Goal: Find specific page/section

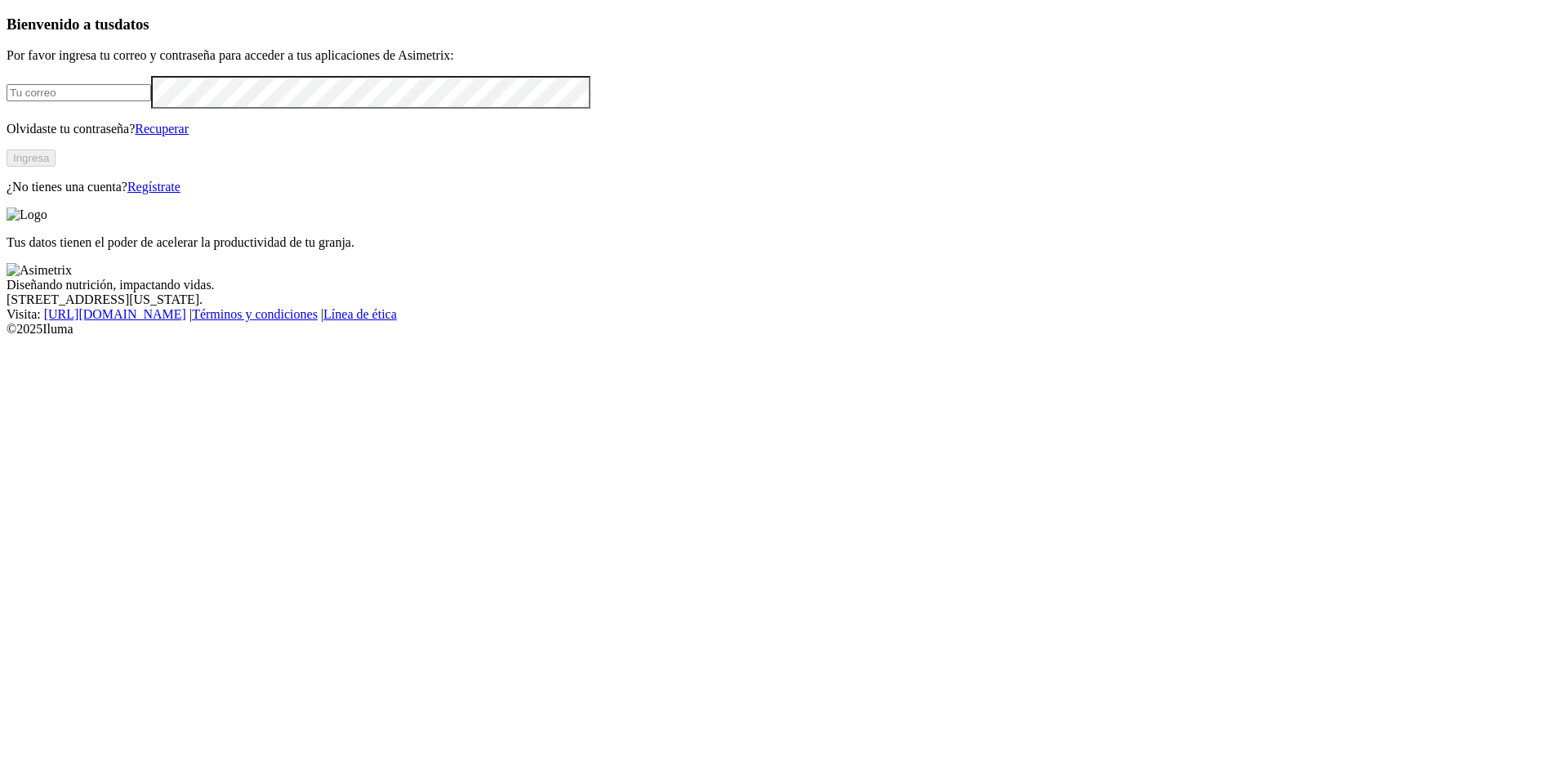
click at [151, 101] on input "email" at bounding box center [78, 93] width 145 height 17
type input "[EMAIL_ADDRESS][DOMAIN_NAME]"
click input "submit" at bounding box center [0, 0] width 0 height 0
click at [55, 166] on button "Ingresa" at bounding box center [31, 158] width 49 height 17
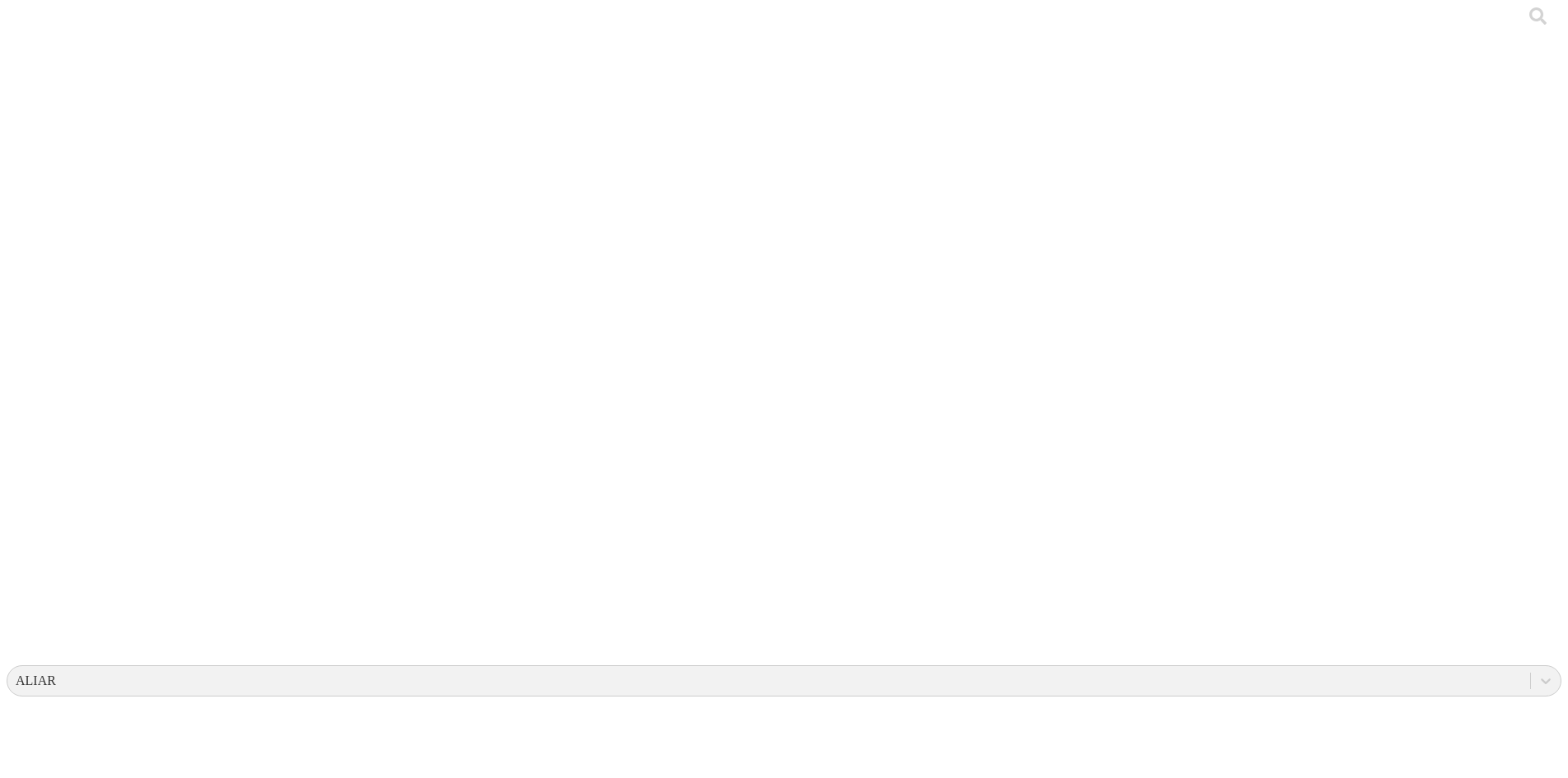
scroll to position [4, 0]
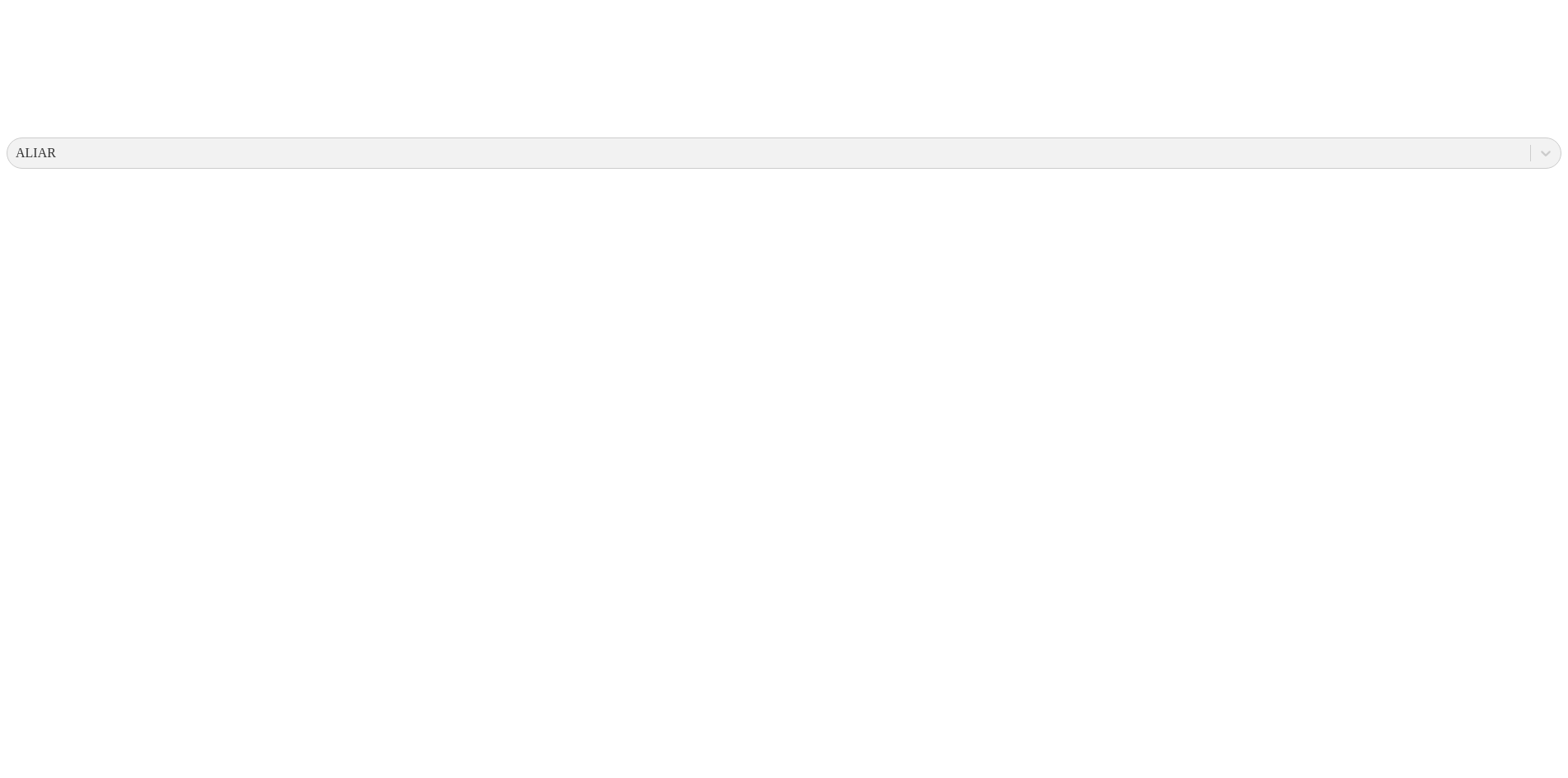
scroll to position [564, 0]
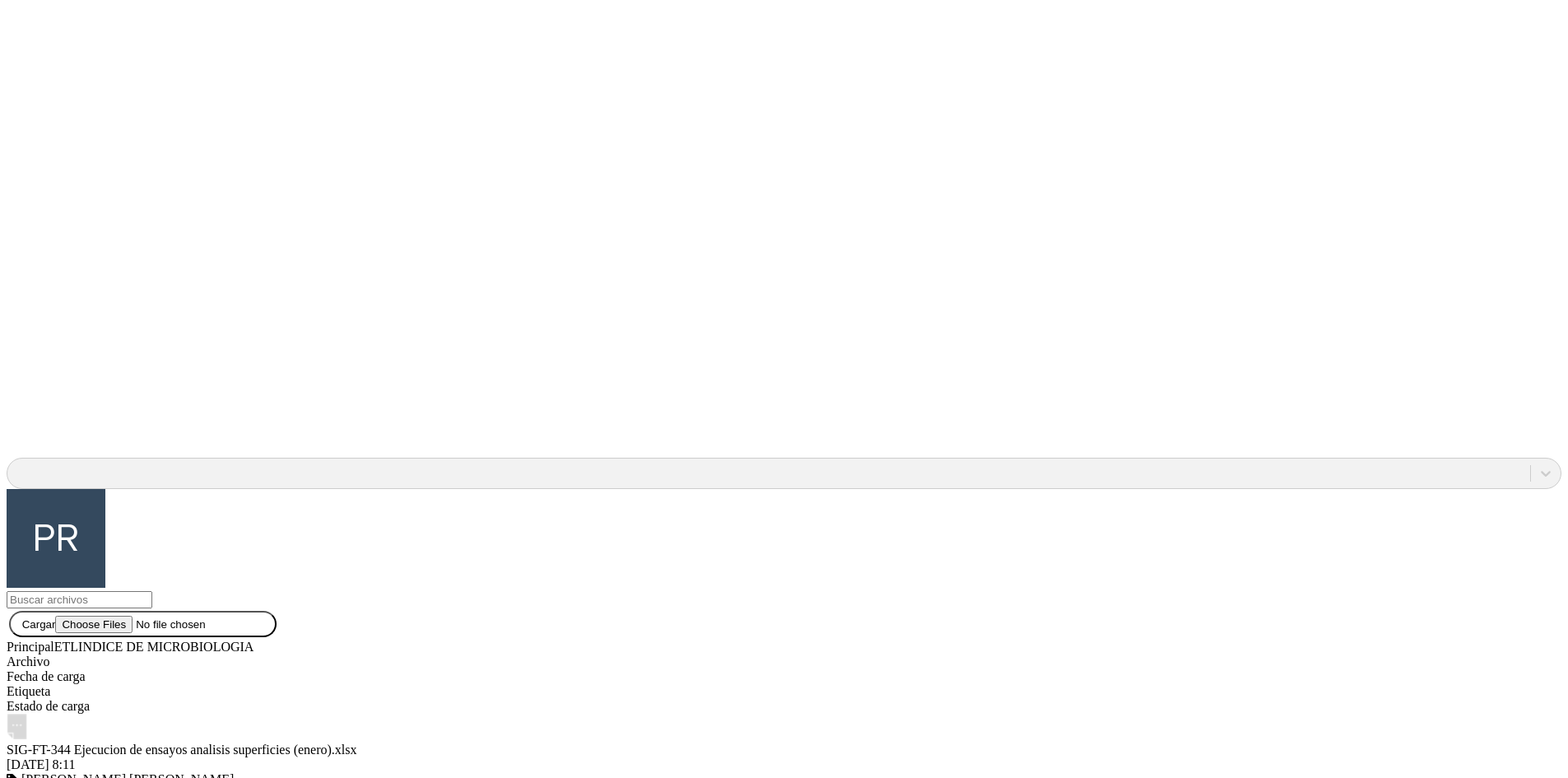
scroll to position [1550, 0]
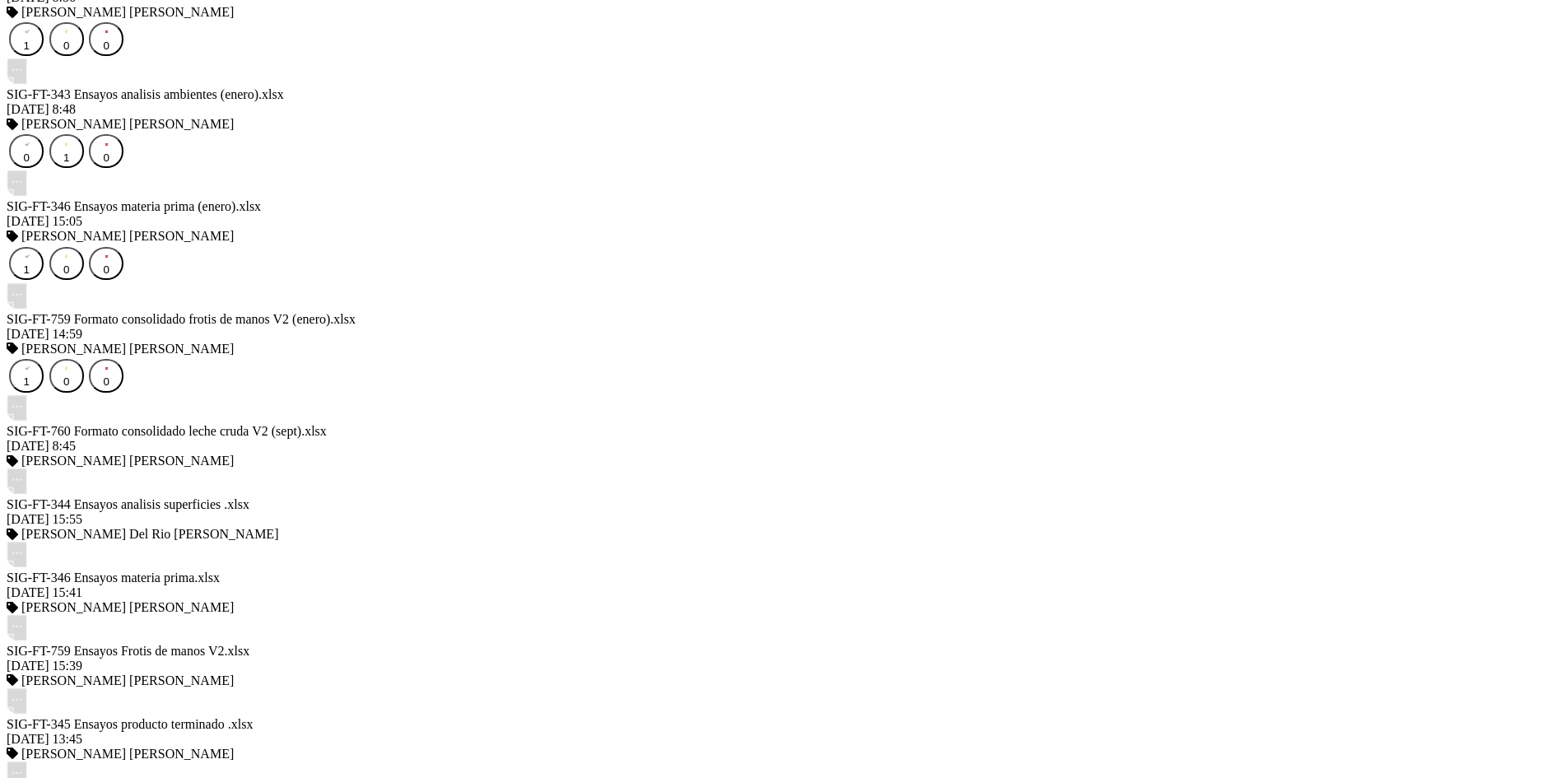
scroll to position [2537, 0]
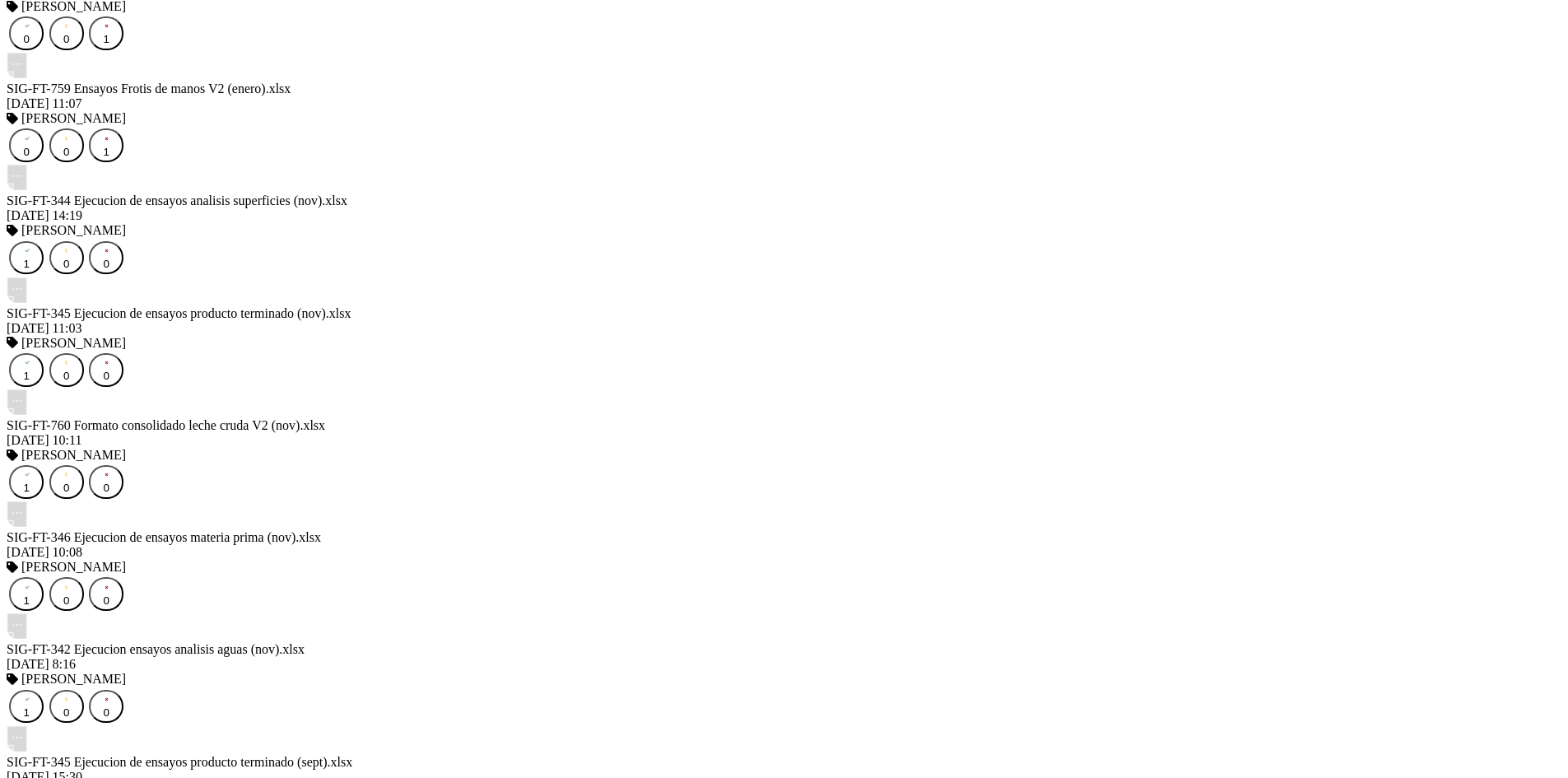
scroll to position [3530, 0]
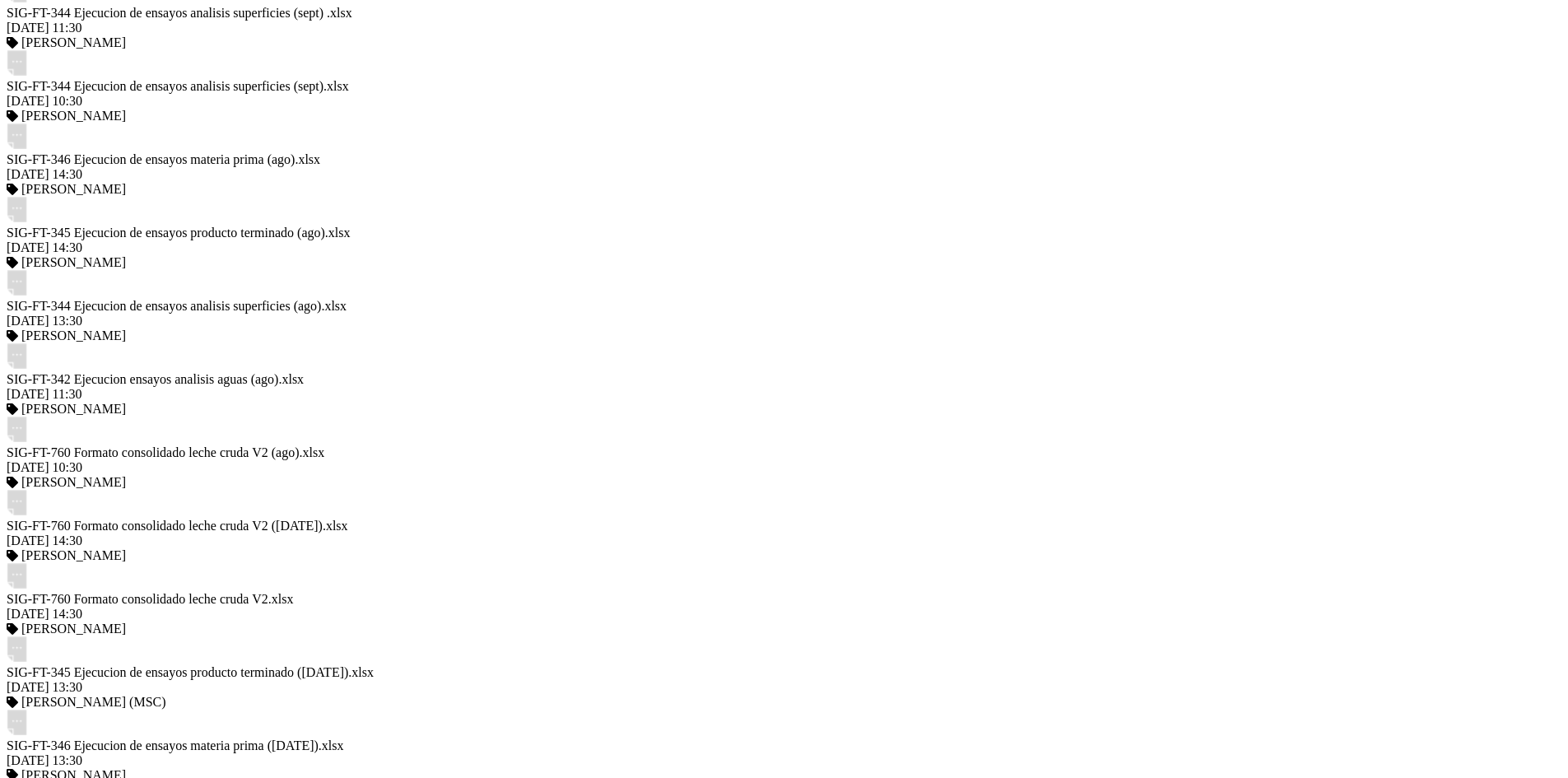
scroll to position [4517, 0]
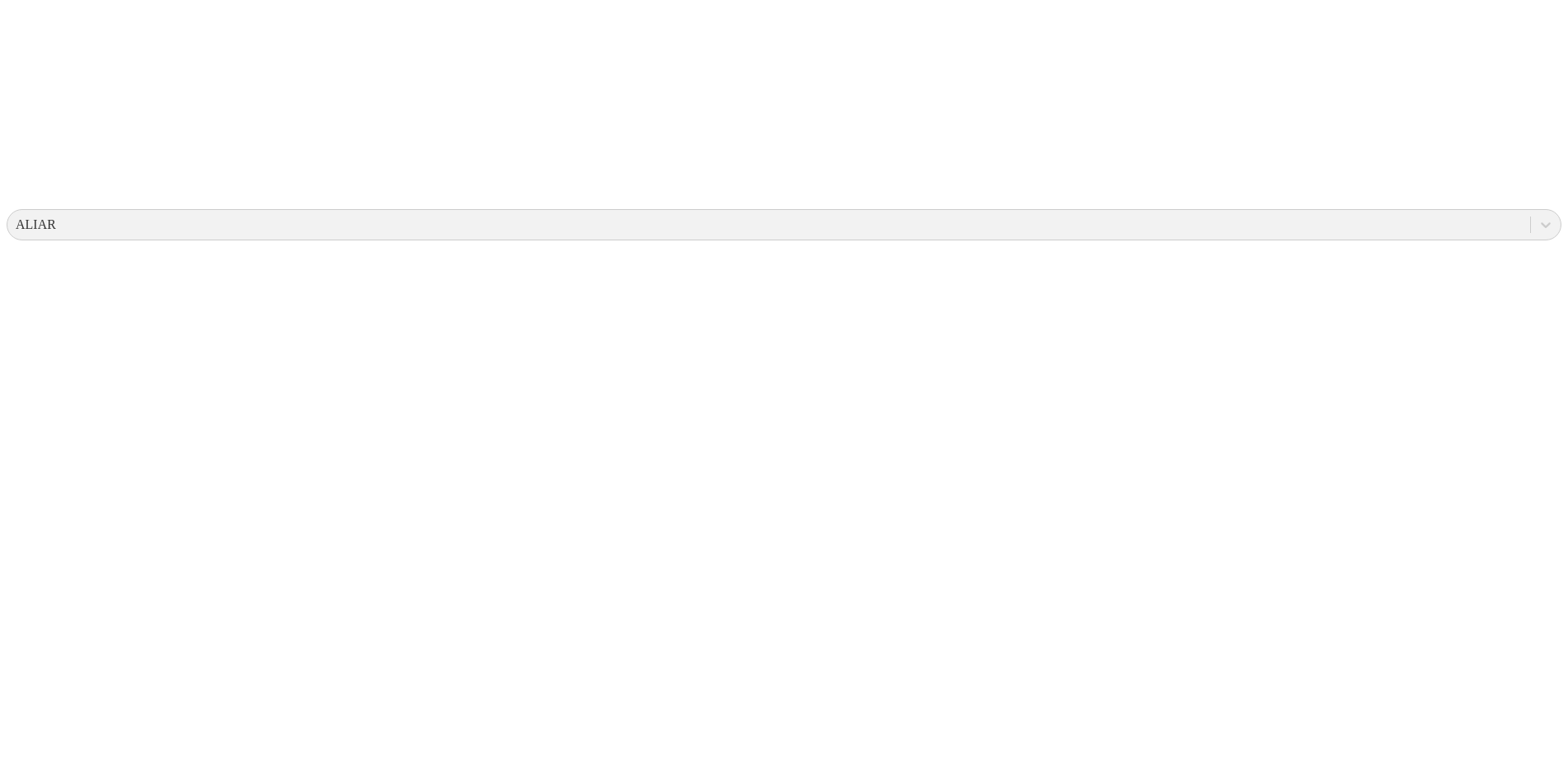
scroll to position [0, 0]
